Goal: Task Accomplishment & Management: Manage account settings

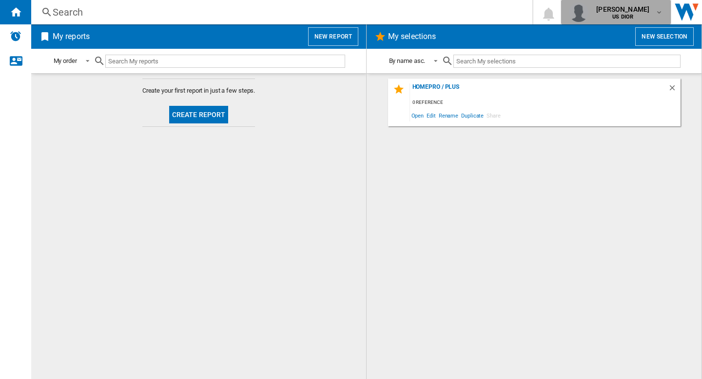
click at [626, 16] on b "US DIOR" at bounding box center [622, 17] width 21 height 6
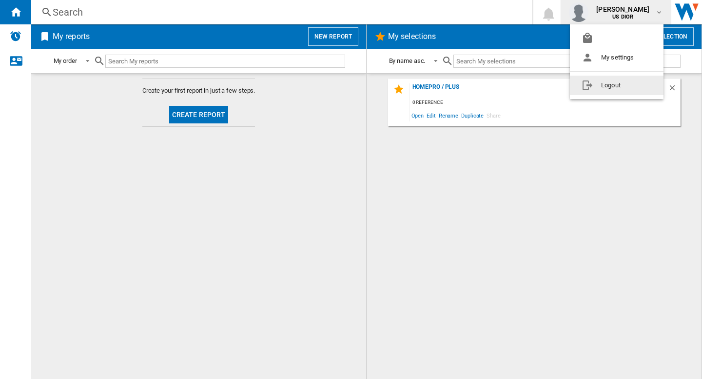
click at [612, 86] on button "Logout" at bounding box center [616, 85] width 94 height 19
